Goal: Transaction & Acquisition: Obtain resource

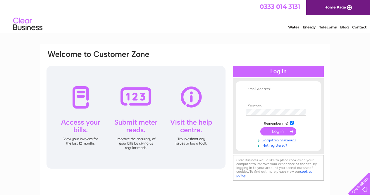
type input "tony.smith@xerion.co.uk"
click at [280, 130] on input "submit" at bounding box center [278, 131] width 36 height 8
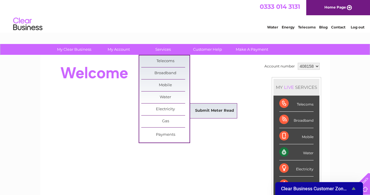
click at [207, 112] on link "Submit Meter Read" at bounding box center [214, 111] width 48 height 12
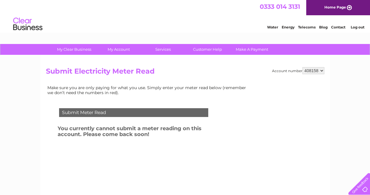
click at [201, 137] on h3 "You currently cannot submit a meter reading on this account. Please come back s…" at bounding box center [141, 132] width 166 height 16
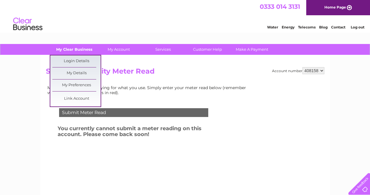
click at [80, 48] on link "My Clear Business" at bounding box center [74, 49] width 48 height 11
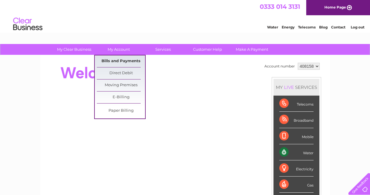
click at [122, 60] on link "Bills and Payments" at bounding box center [121, 61] width 48 height 12
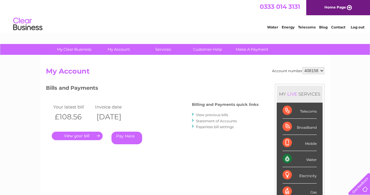
click at [87, 134] on link "." at bounding box center [77, 135] width 51 height 8
click at [87, 133] on link "." at bounding box center [77, 135] width 51 height 8
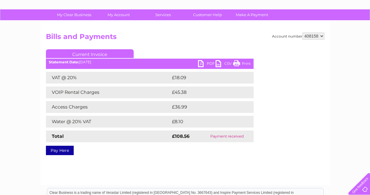
scroll to position [36, 0]
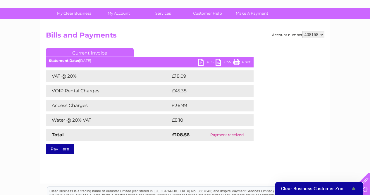
click at [208, 61] on link "PDF" at bounding box center [207, 63] width 18 height 8
click at [200, 62] on link "PDF" at bounding box center [207, 63] width 18 height 8
click at [201, 62] on link "PDF" at bounding box center [207, 63] width 18 height 8
click at [202, 61] on link "PDF" at bounding box center [207, 63] width 18 height 8
click at [217, 61] on link "CSV" at bounding box center [225, 63] width 18 height 8
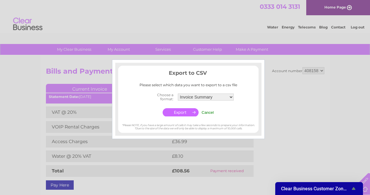
click at [209, 113] on input "Cancel" at bounding box center [208, 112] width 12 height 4
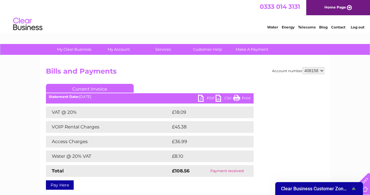
click at [202, 97] on link "PDF" at bounding box center [207, 99] width 18 height 8
click at [354, 26] on link "Log out" at bounding box center [358, 27] width 14 height 4
